Goal: Check status: Check status

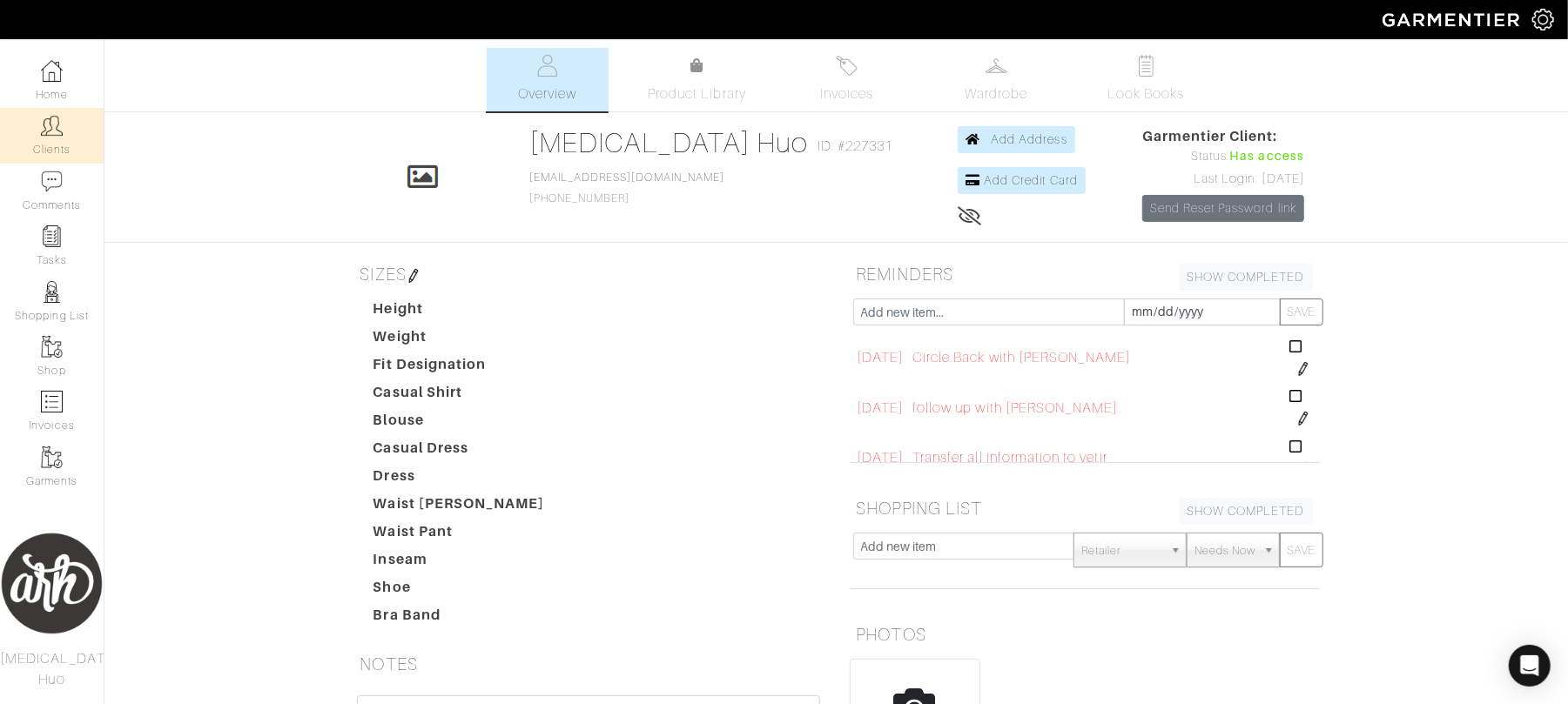
click at [64, 144] on link "Clients" at bounding box center [52, 135] width 104 height 55
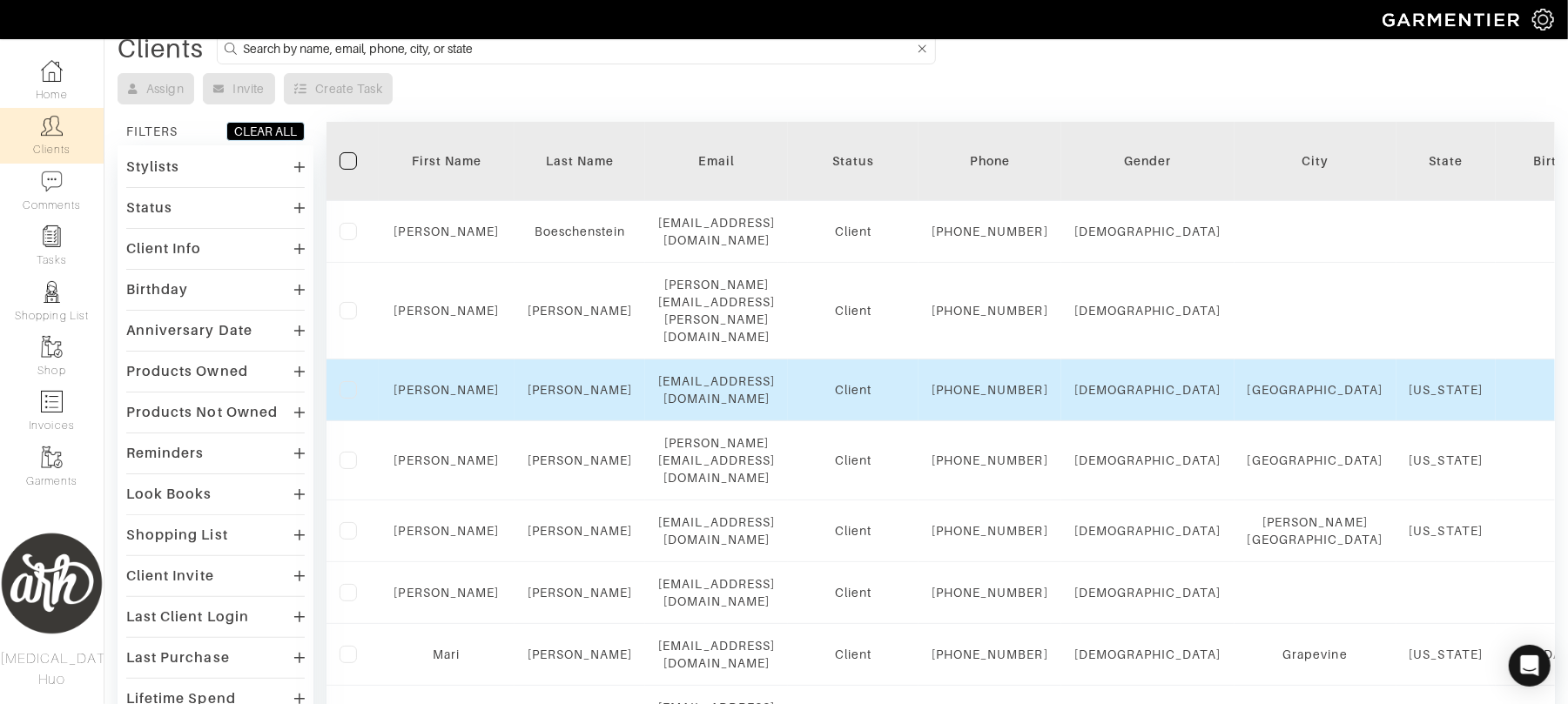
scroll to position [77, 0]
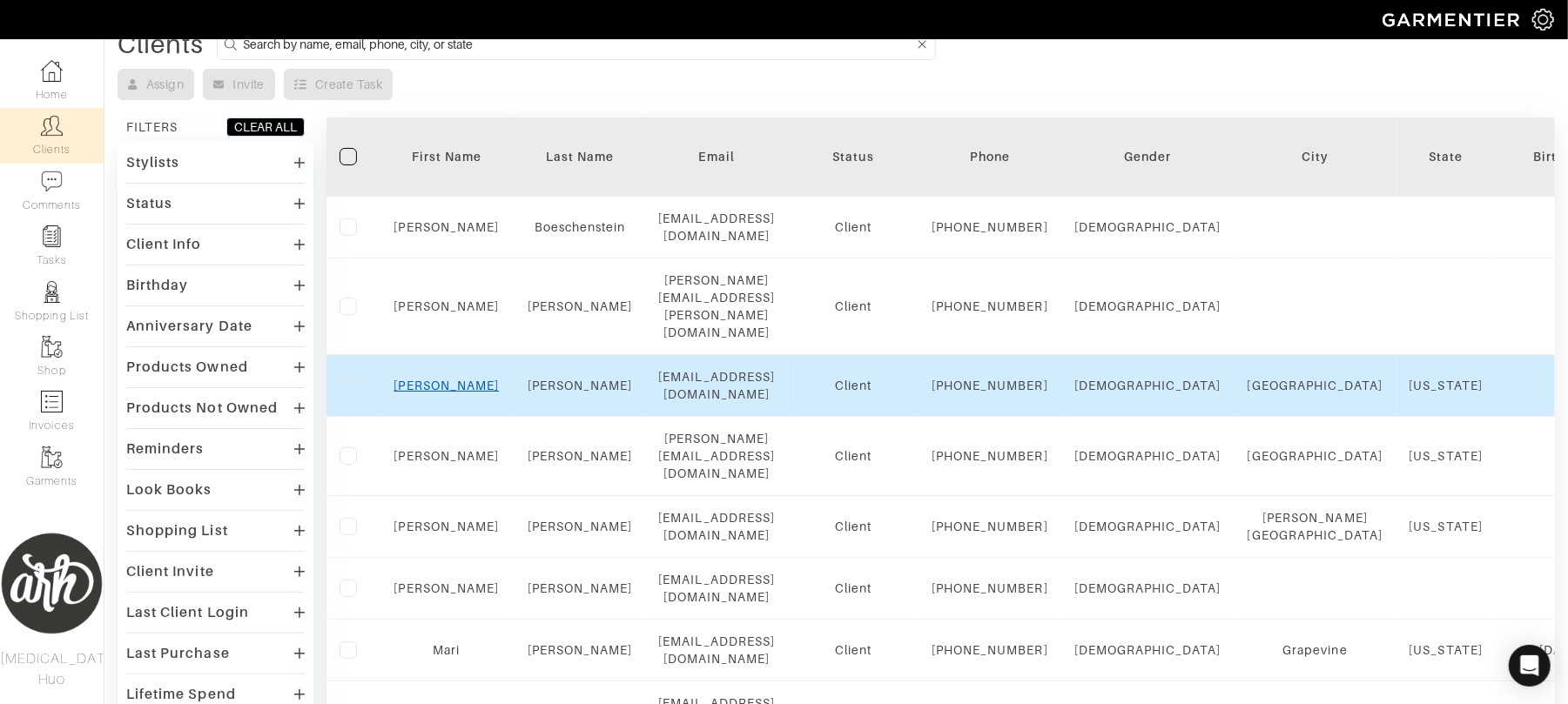
click at [453, 393] on link "[PERSON_NAME]" at bounding box center [447, 386] width 105 height 14
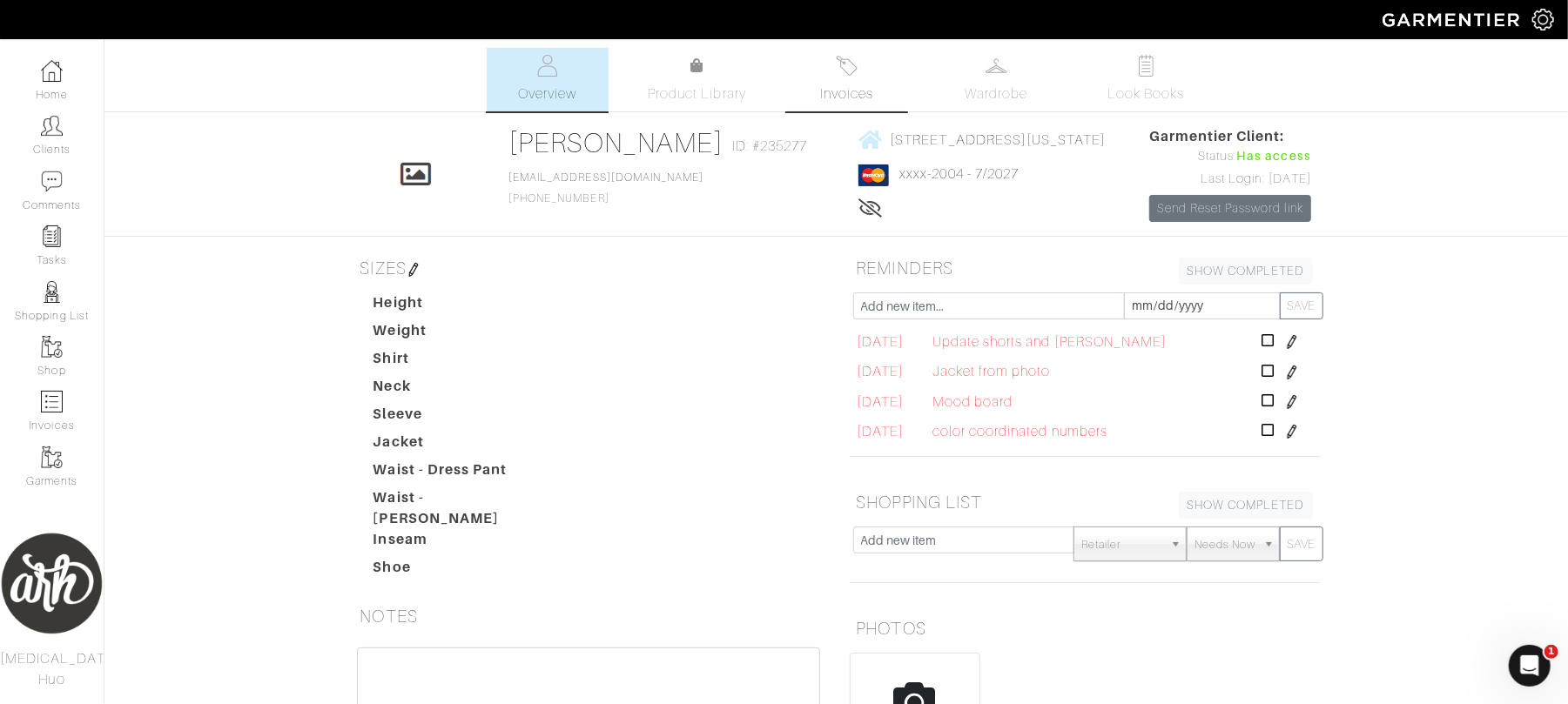
click at [867, 106] on link "Invoices" at bounding box center [848, 79] width 122 height 64
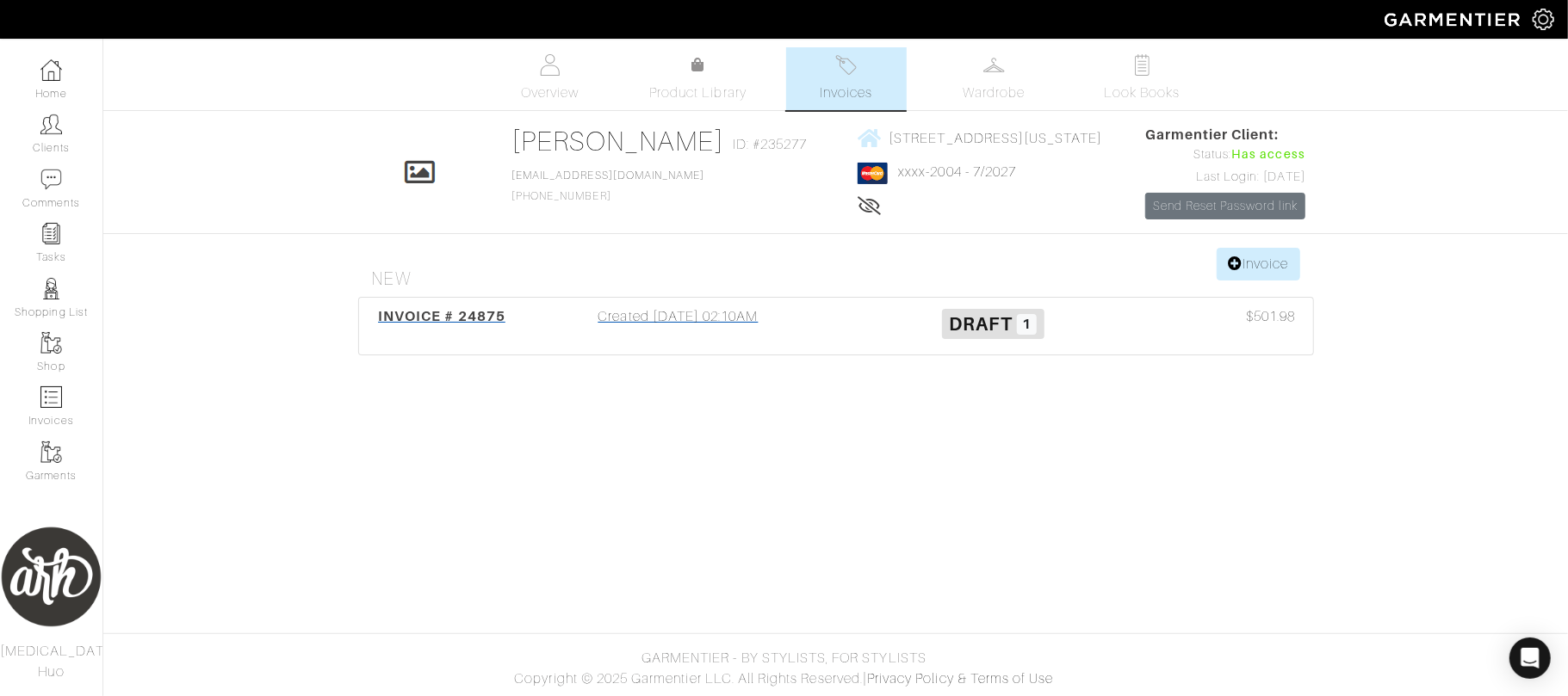
click at [735, 327] on div "Created [DATE] 02:10AM" at bounding box center [678, 326] width 315 height 40
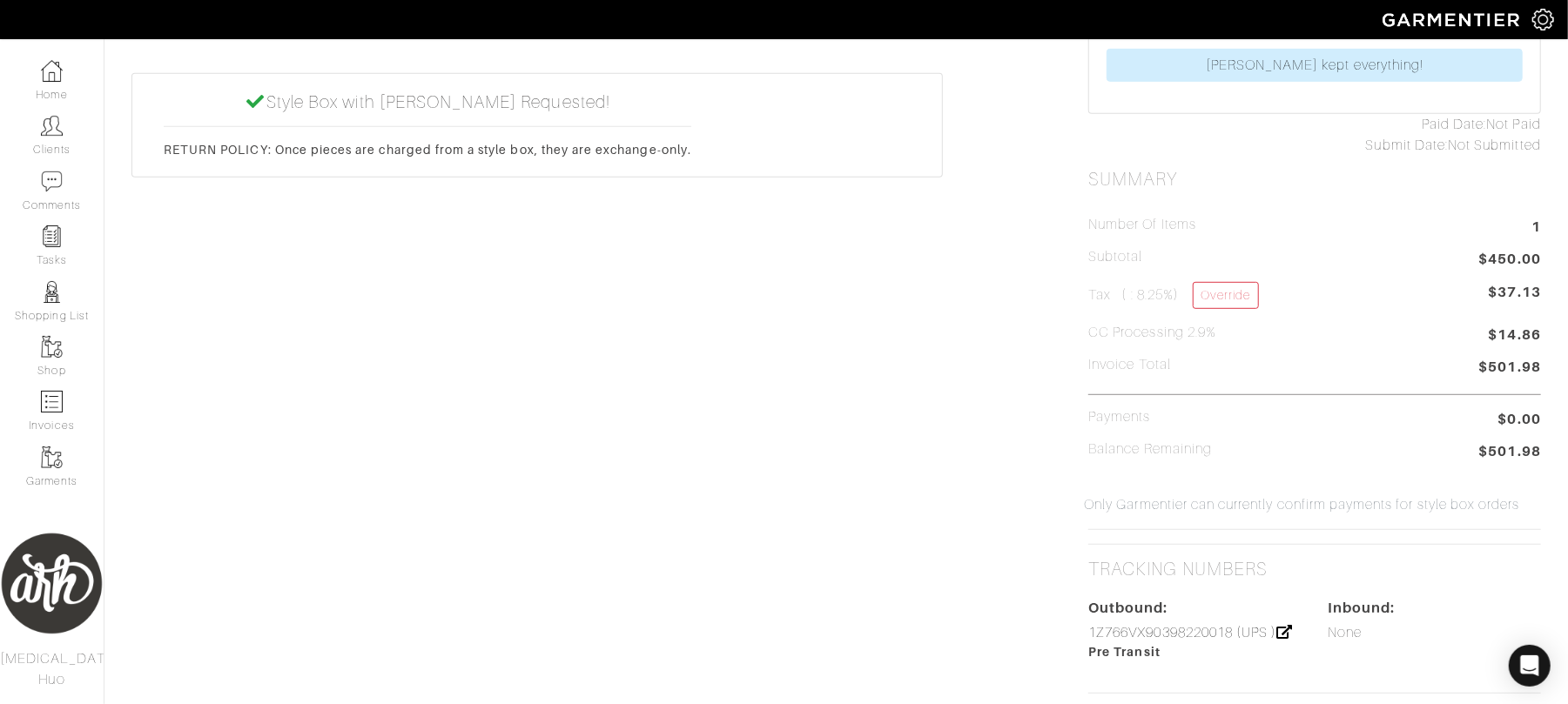
scroll to position [658, 0]
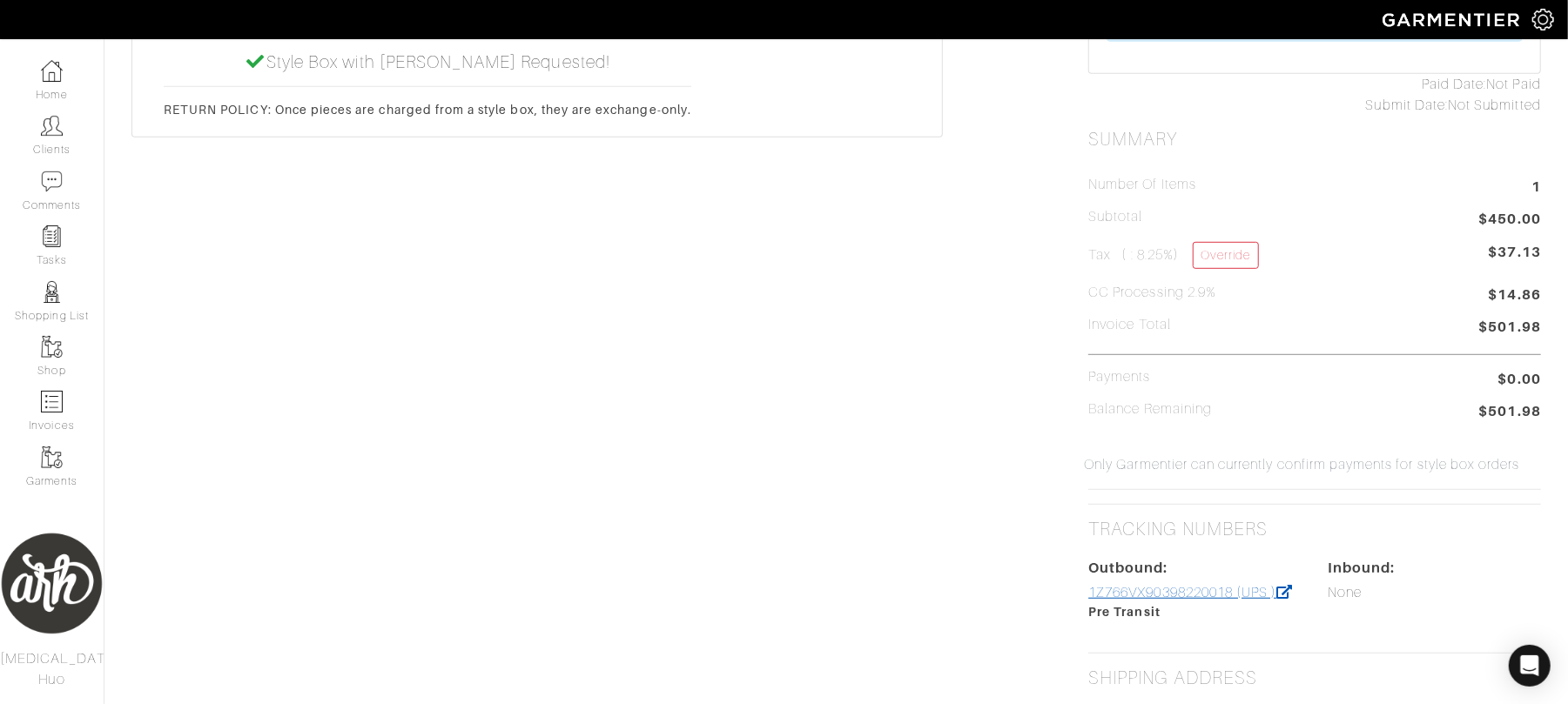
click at [1132, 597] on link "1Z766VX90398220018 (UPS )" at bounding box center [1190, 592] width 205 height 15
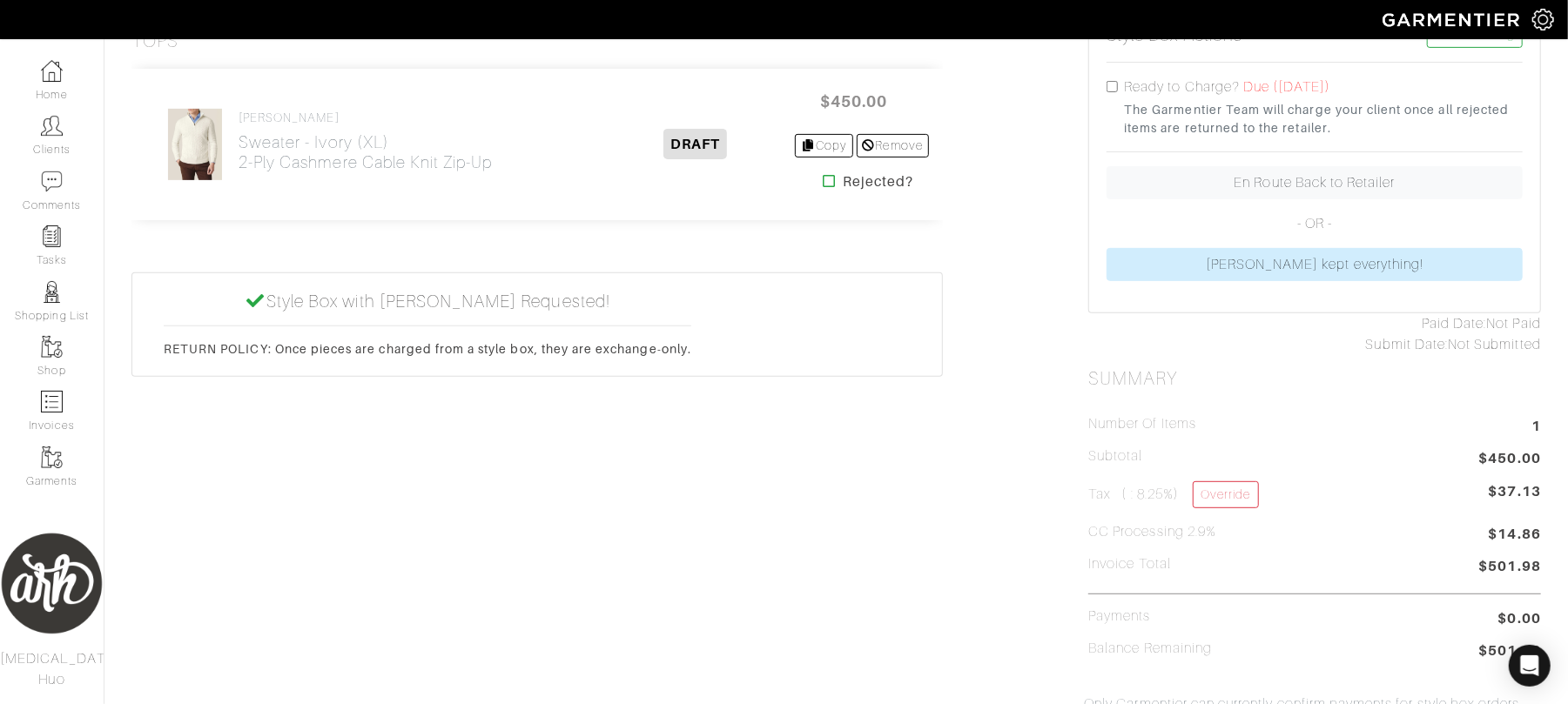
scroll to position [0, 0]
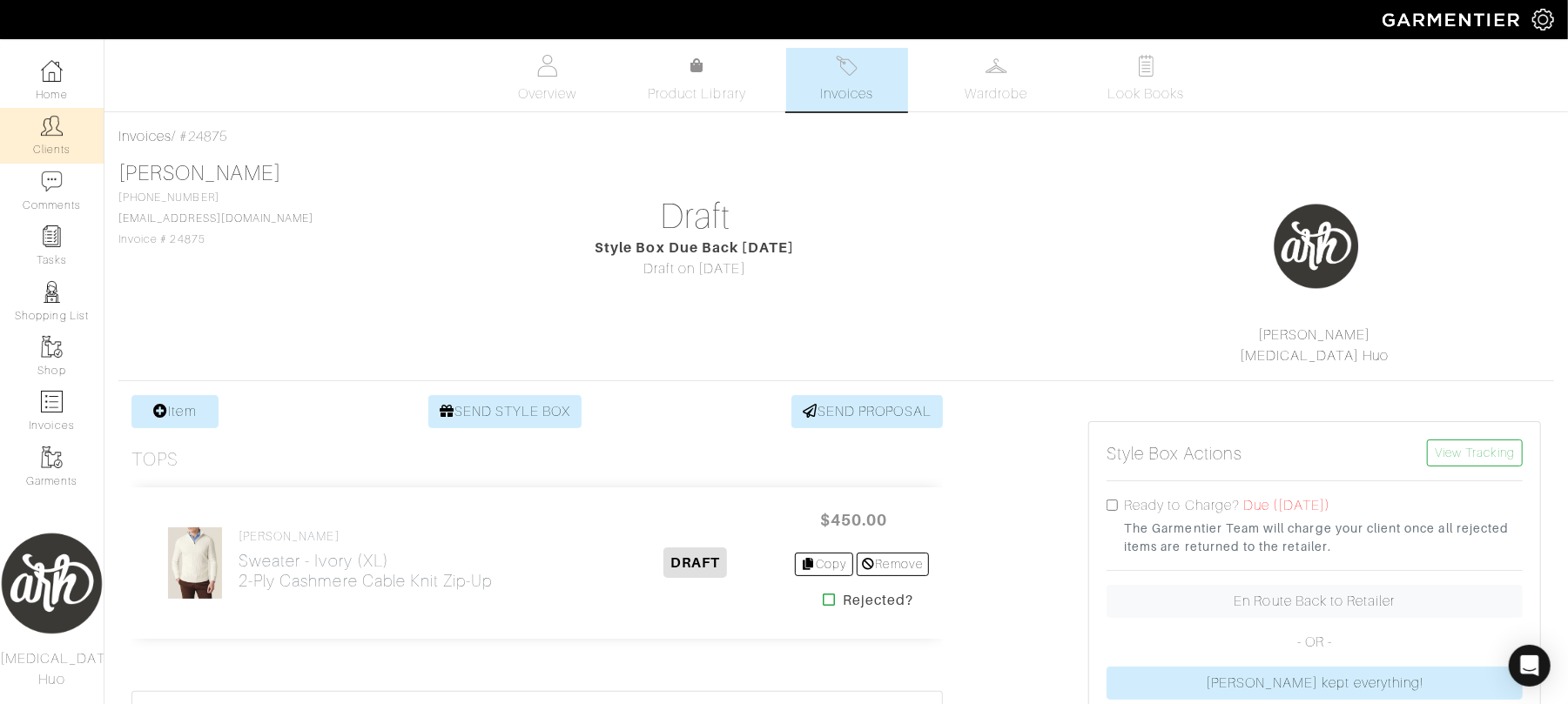
click at [36, 141] on link "Clients" at bounding box center [52, 135] width 104 height 55
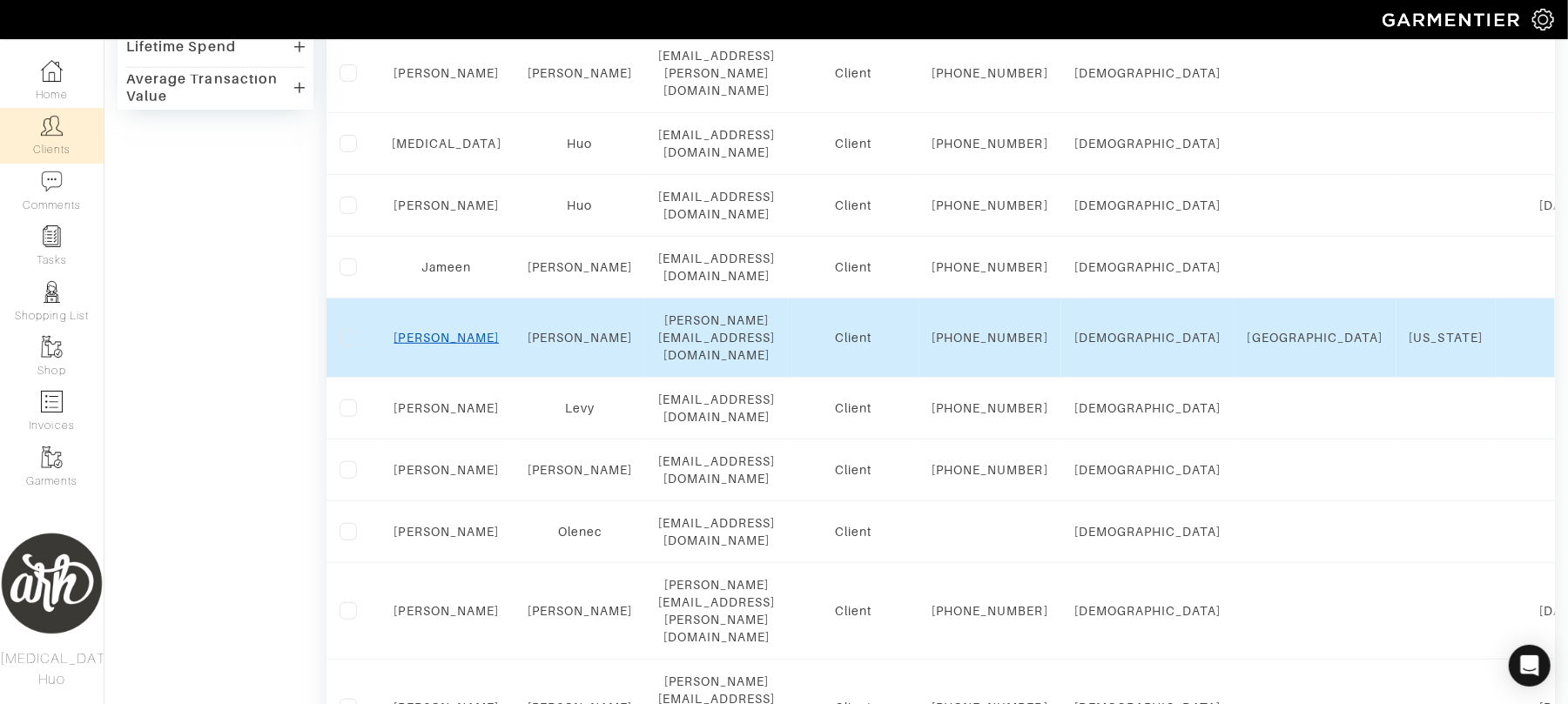
scroll to position [728, 0]
click at [446, 343] on link "[PERSON_NAME]" at bounding box center [447, 335] width 105 height 14
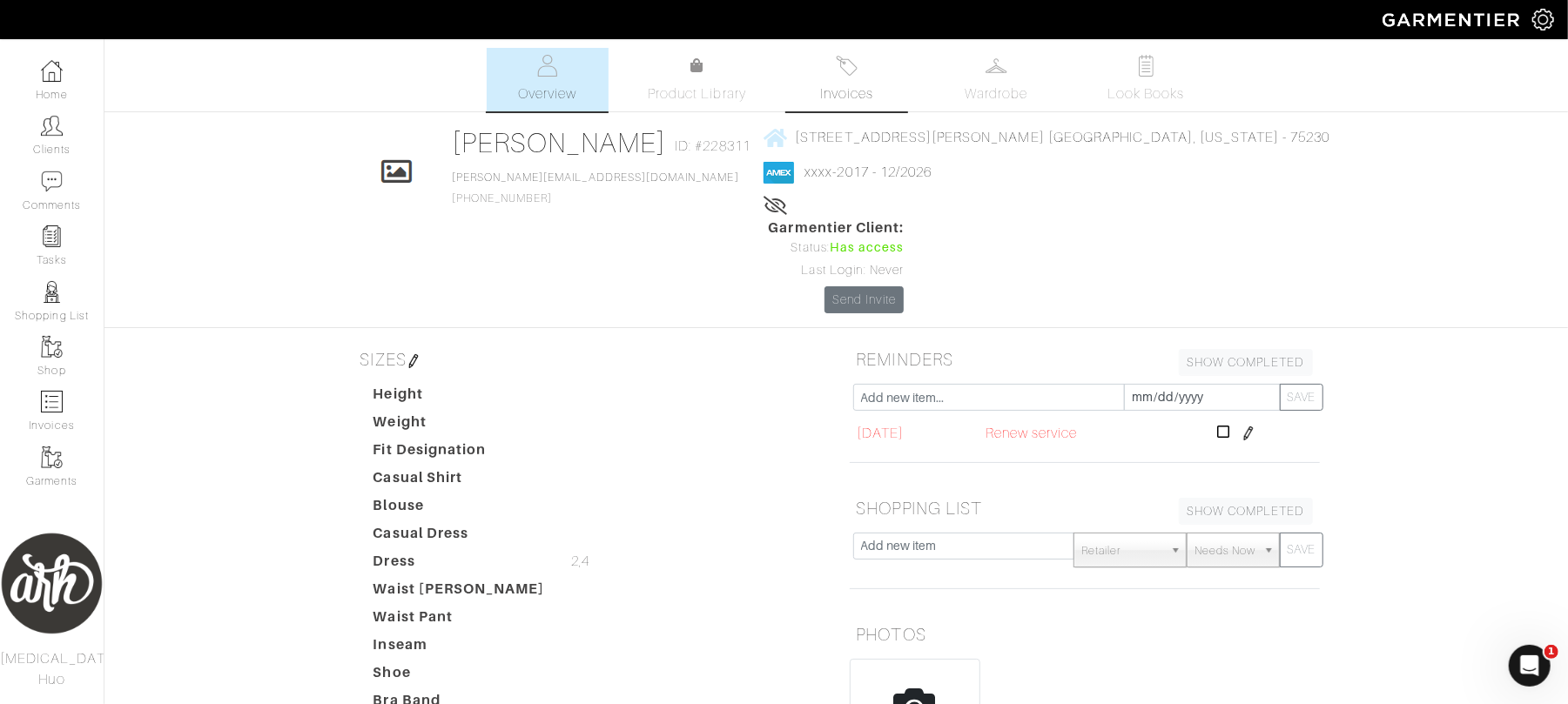
click at [837, 81] on link "Invoices" at bounding box center [848, 79] width 122 height 64
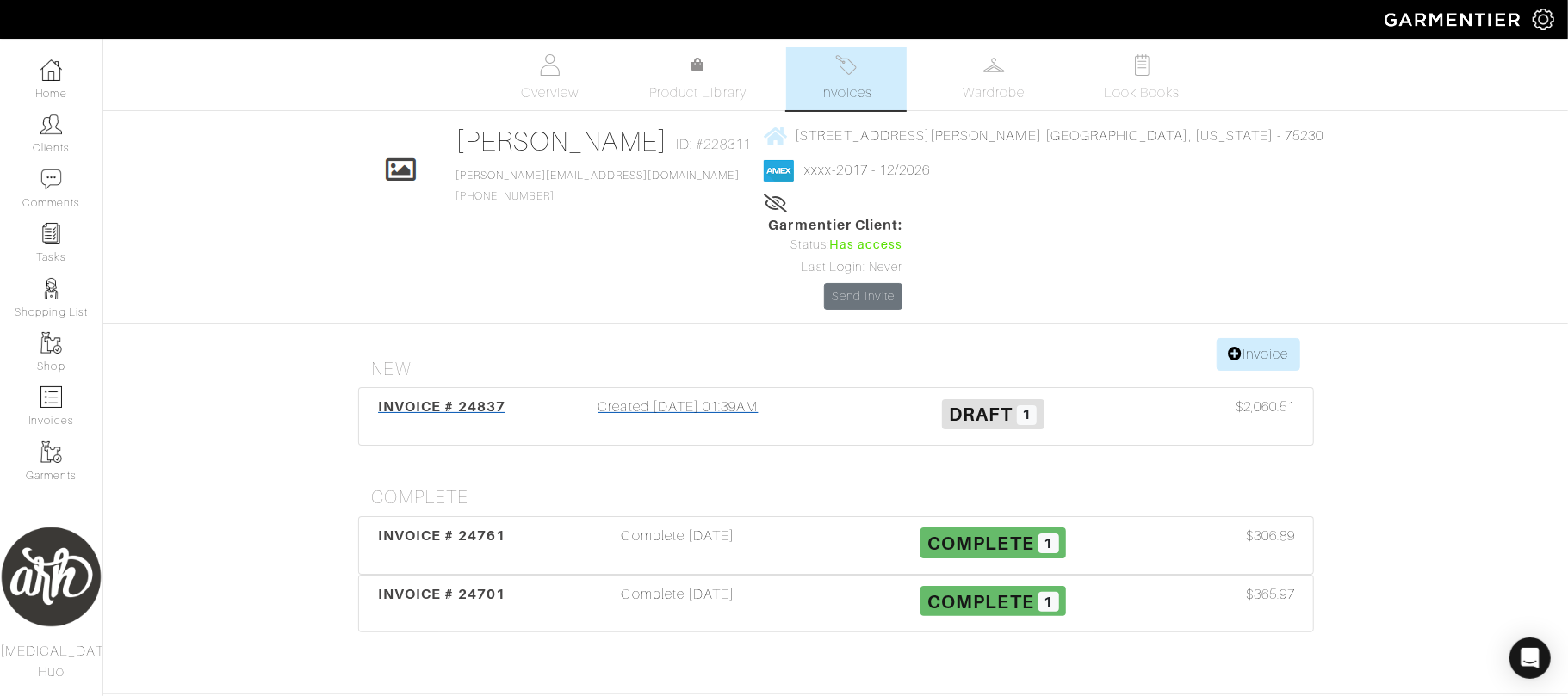
click at [751, 397] on div "Created 10/10/25 01:39AM" at bounding box center [678, 417] width 315 height 40
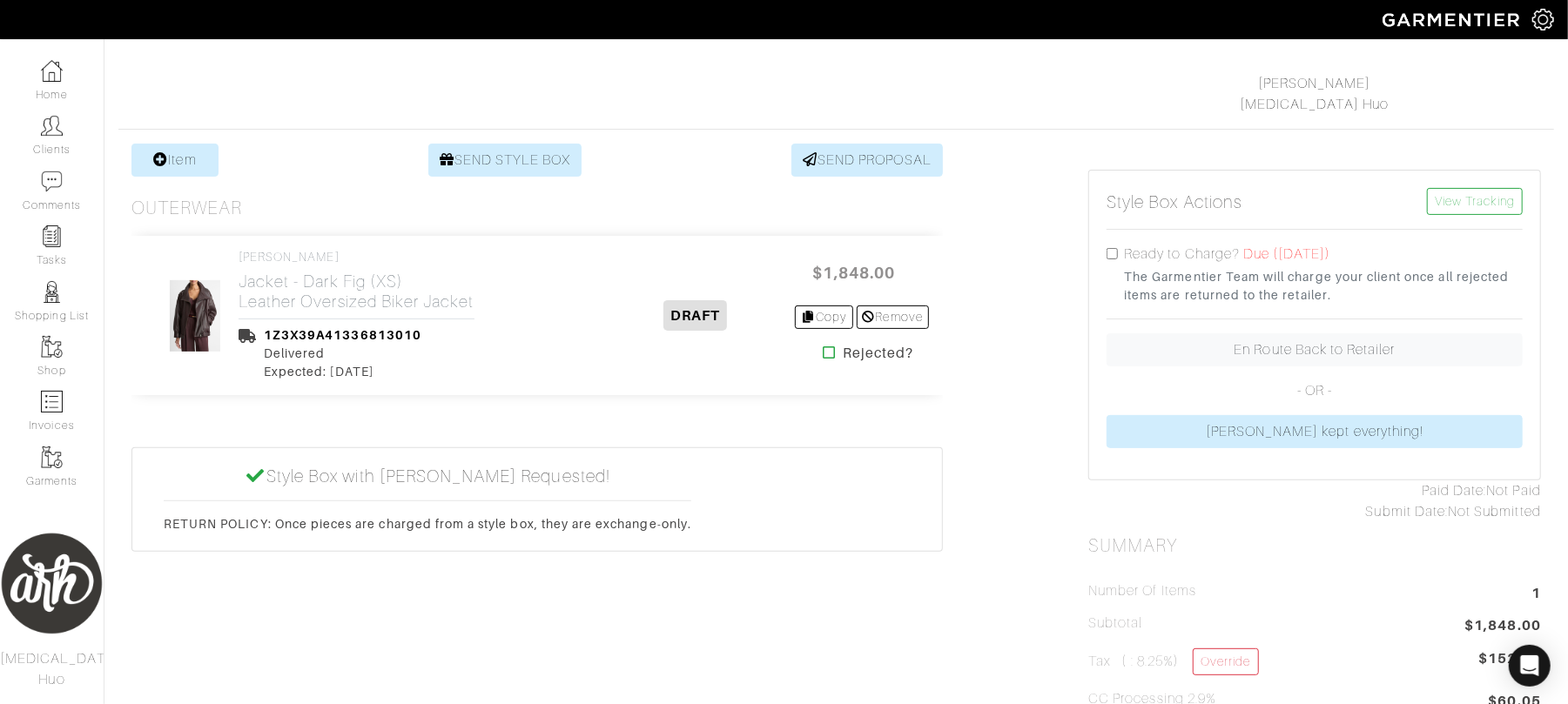
scroll to position [248, 0]
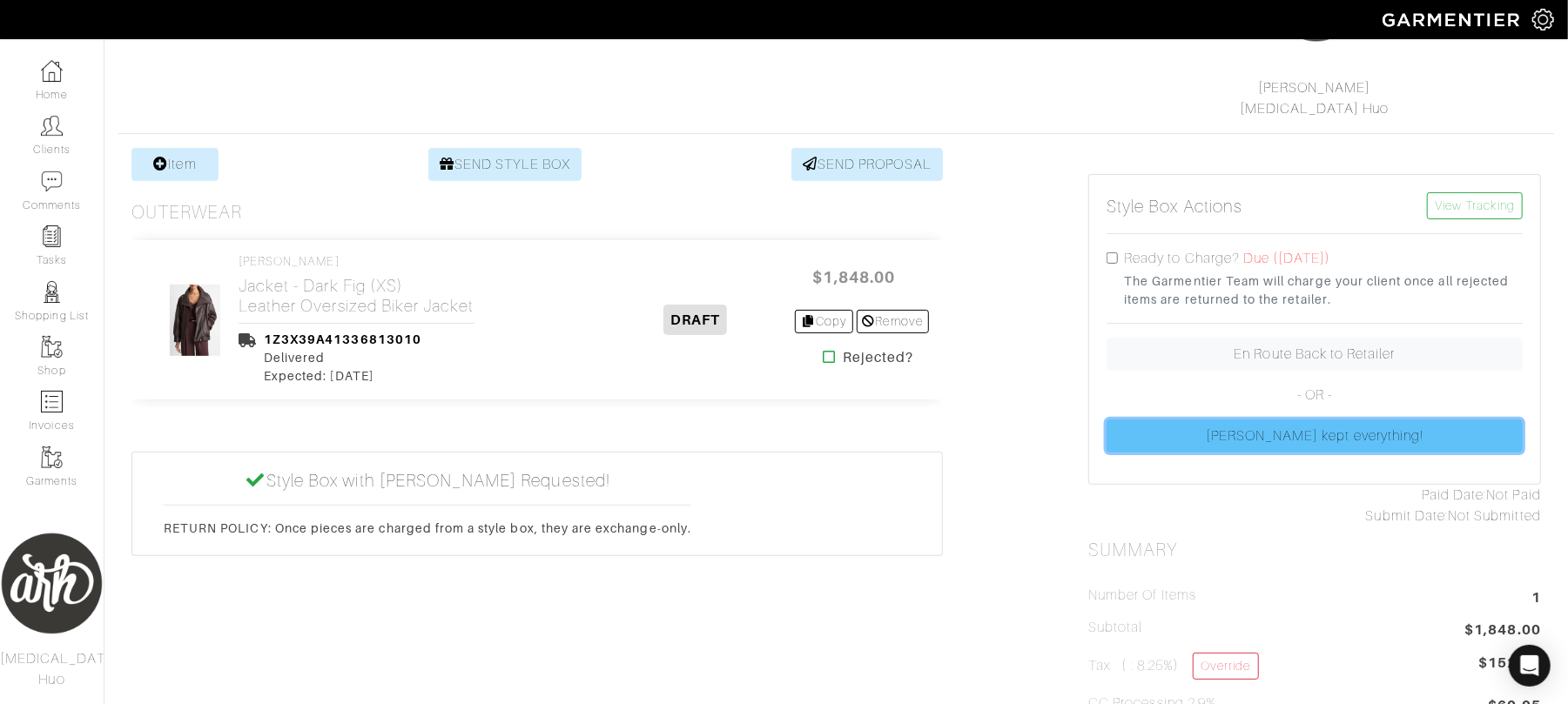
click at [1163, 423] on link "Rebecca kept everything!" at bounding box center [1315, 436] width 416 height 33
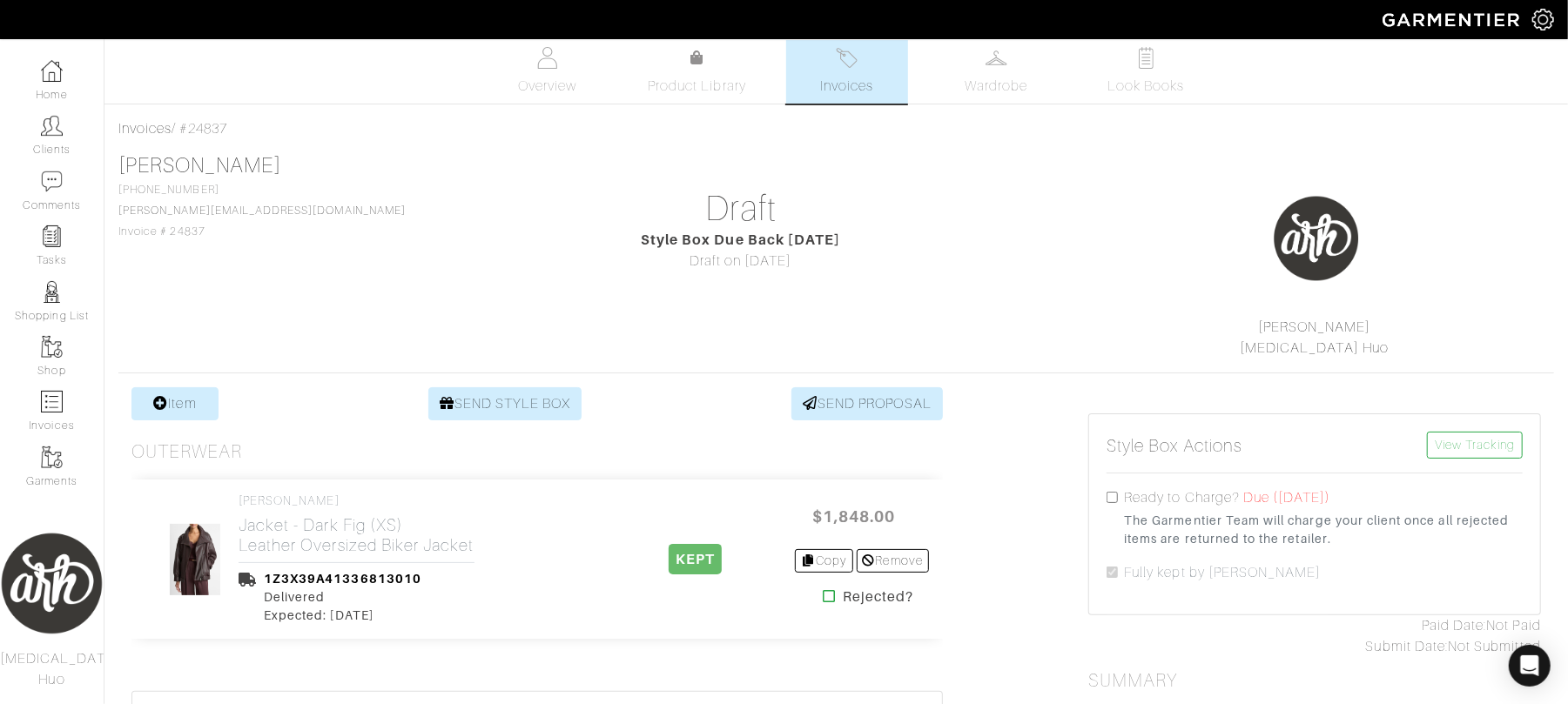
scroll to position [0, 0]
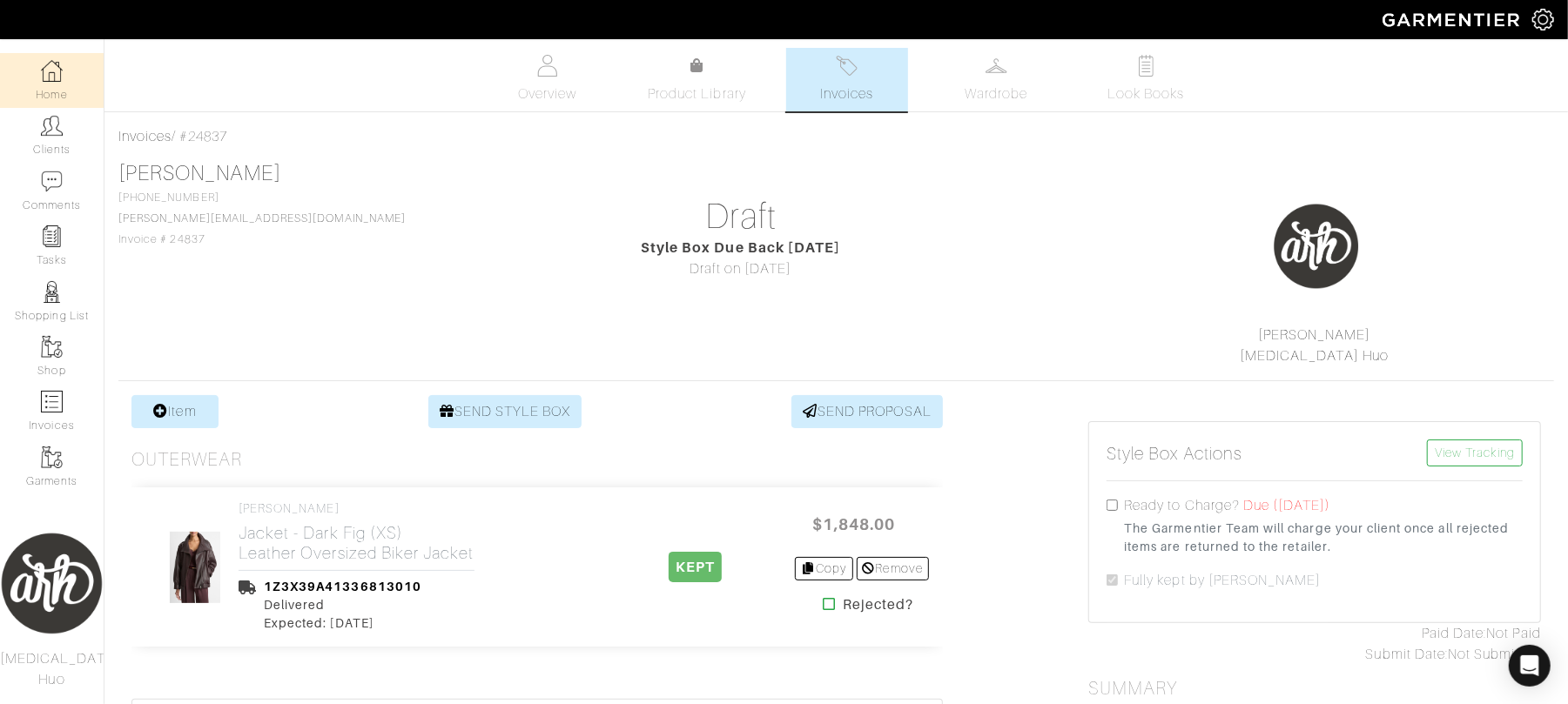
click at [71, 88] on link "Home" at bounding box center [52, 80] width 104 height 55
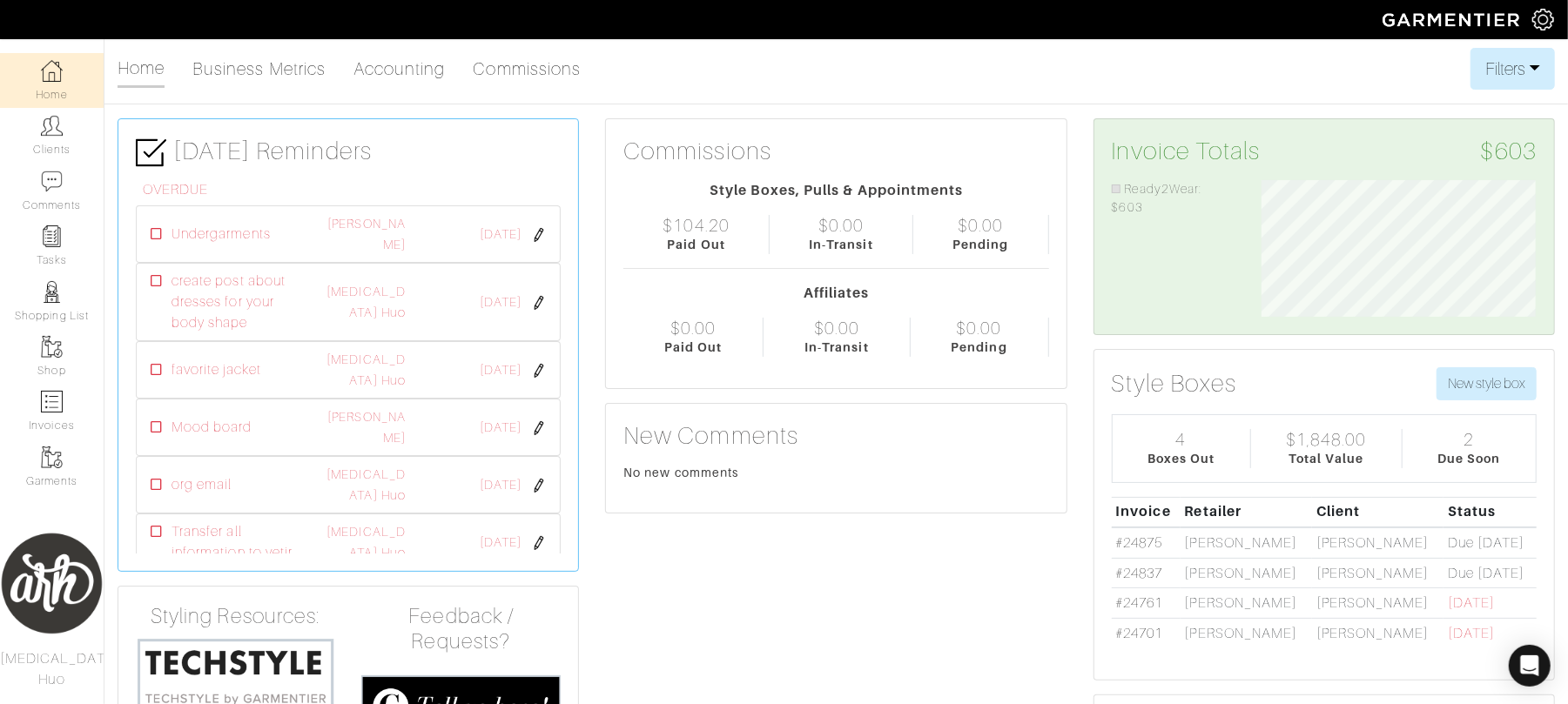
scroll to position [136, 301]
